Goal: Find contact information: Find contact information

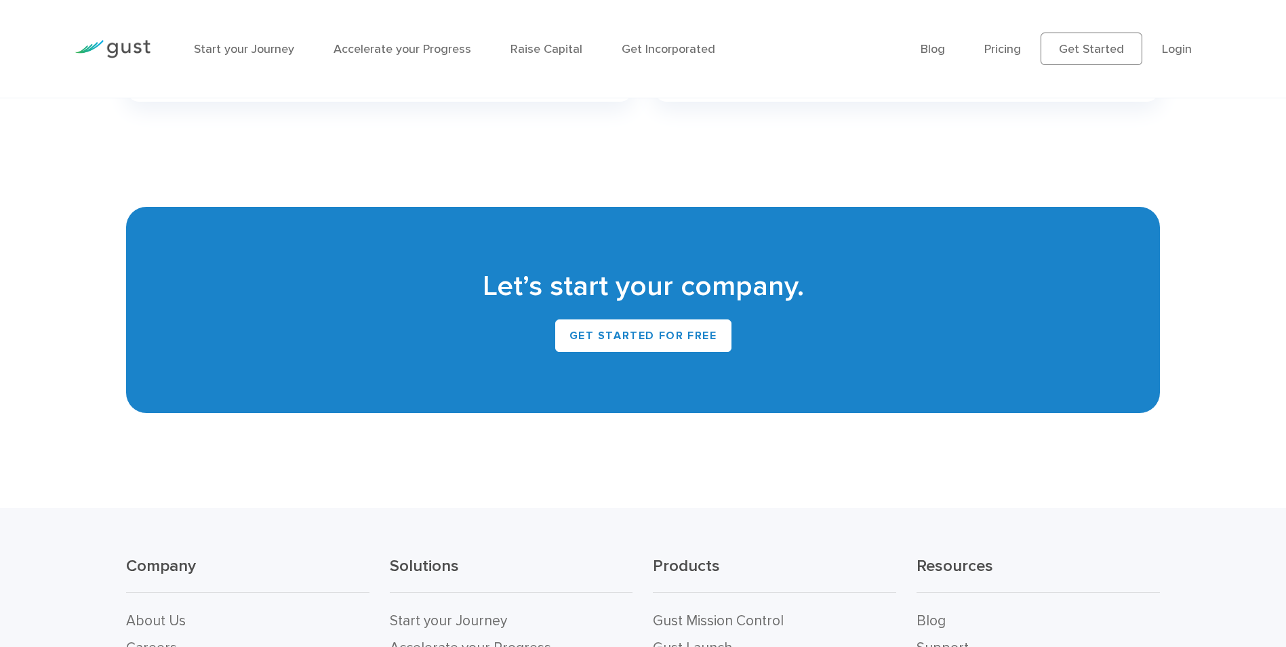
scroll to position [6035, 0]
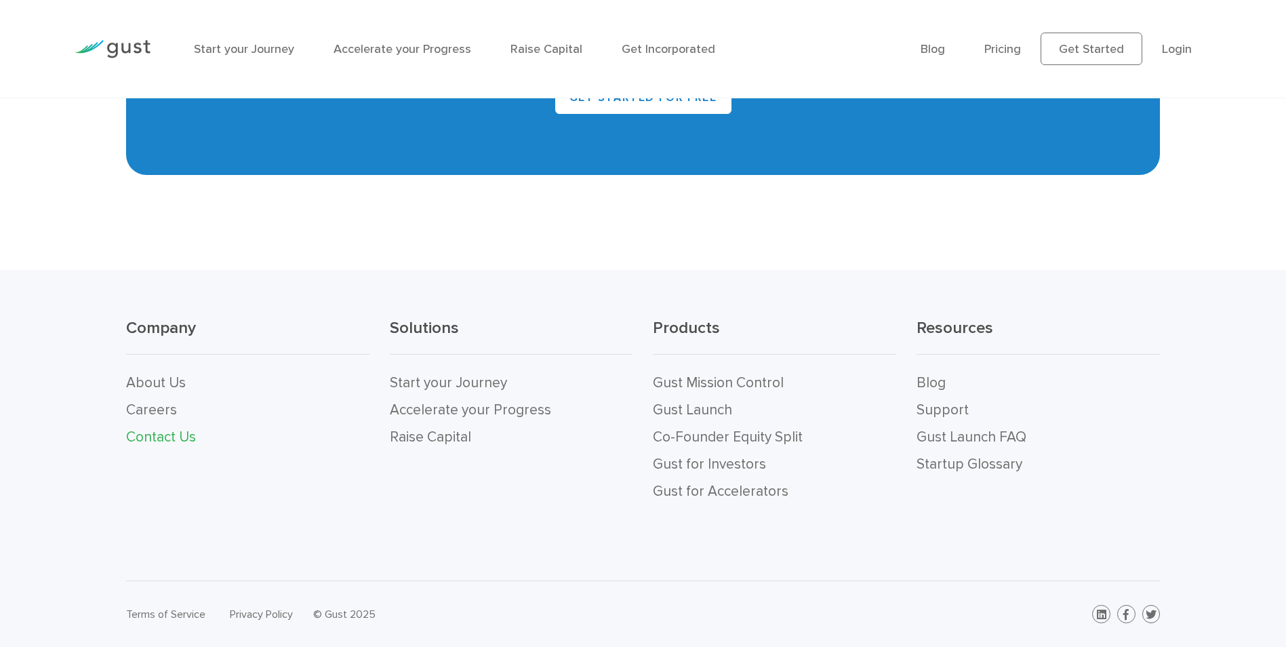
click at [170, 433] on link "Contact Us" at bounding box center [161, 436] width 70 height 17
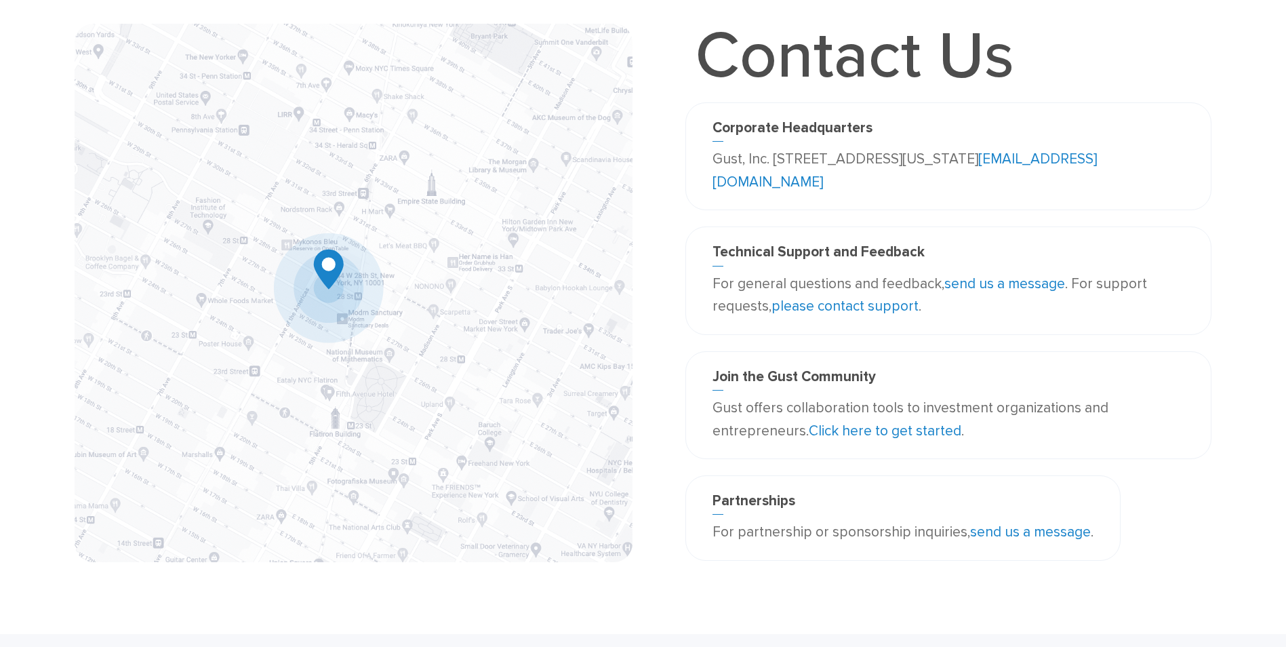
scroll to position [68, 0]
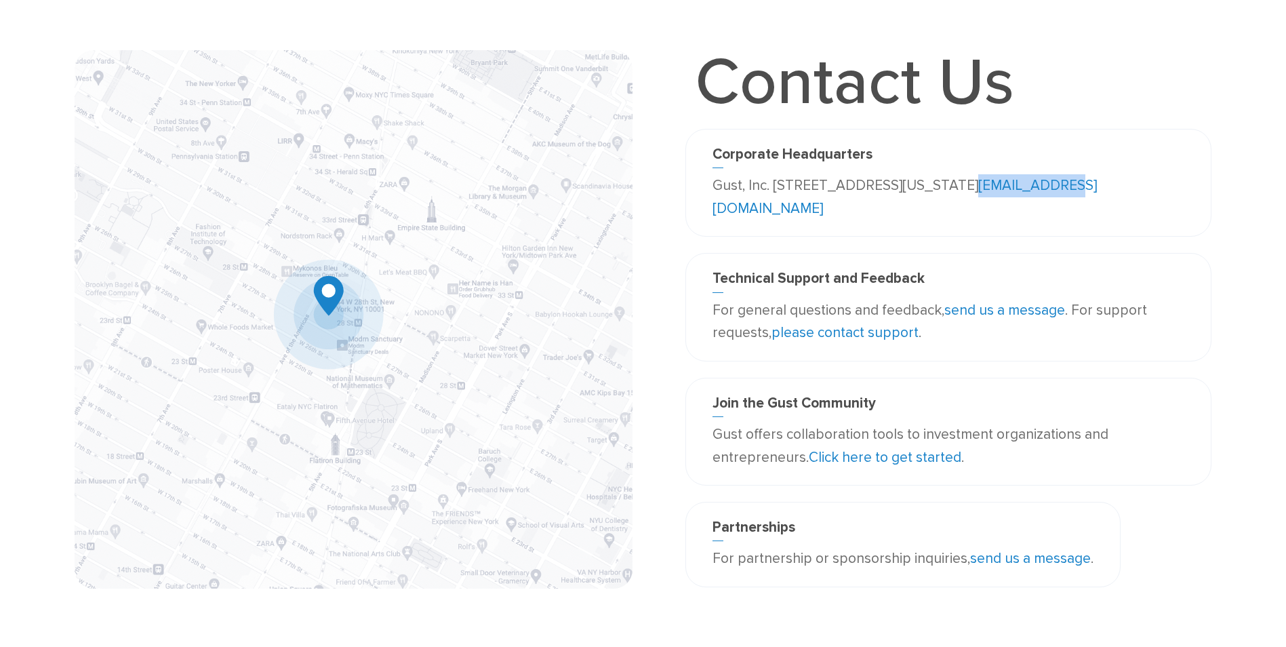
drag, startPoint x: 841, startPoint y: 206, endPoint x: 745, endPoint y: 208, distance: 96.3
click at [745, 208] on p "Gust, Inc. [STREET_ADDRESS][US_STATE] [EMAIL_ADDRESS][DOMAIN_NAME]" at bounding box center [949, 196] width 472 height 45
copy link "[EMAIL_ADDRESS][DOMAIN_NAME]"
